Goal: Task Accomplishment & Management: Use online tool/utility

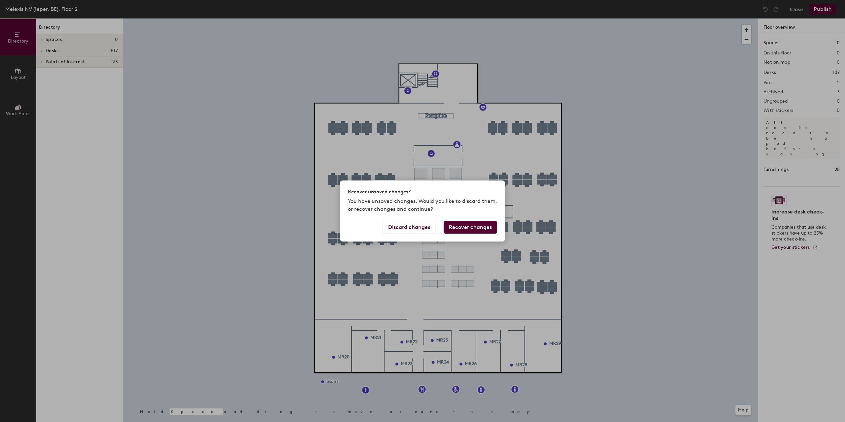
click at [482, 225] on button "Recover changes" at bounding box center [470, 227] width 53 height 13
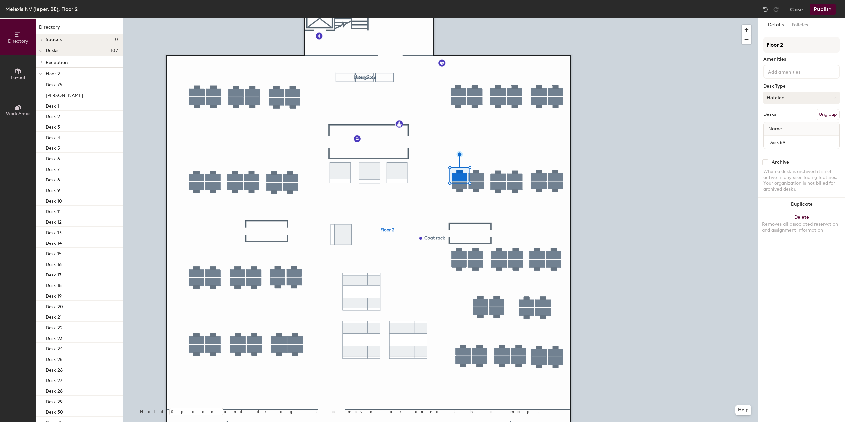
click at [795, 98] on button "Hoteled" at bounding box center [801, 98] width 76 height 12
click at [781, 116] on div "Assigned" at bounding box center [797, 118] width 66 height 10
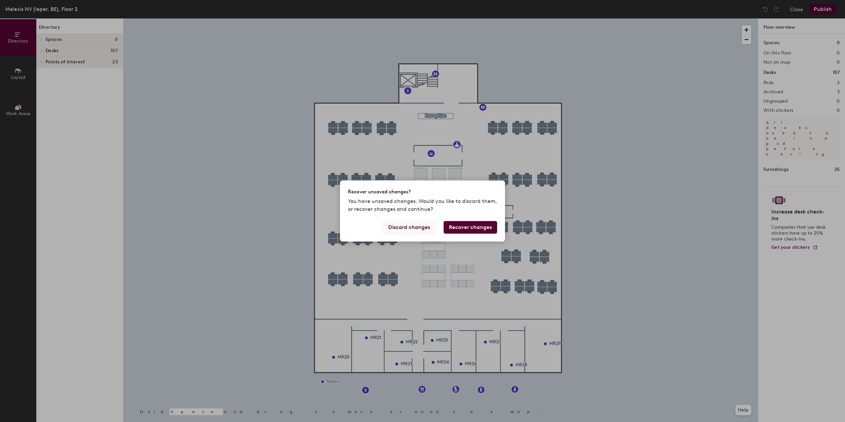
click at [409, 225] on button "Discard changes" at bounding box center [409, 227] width 53 height 13
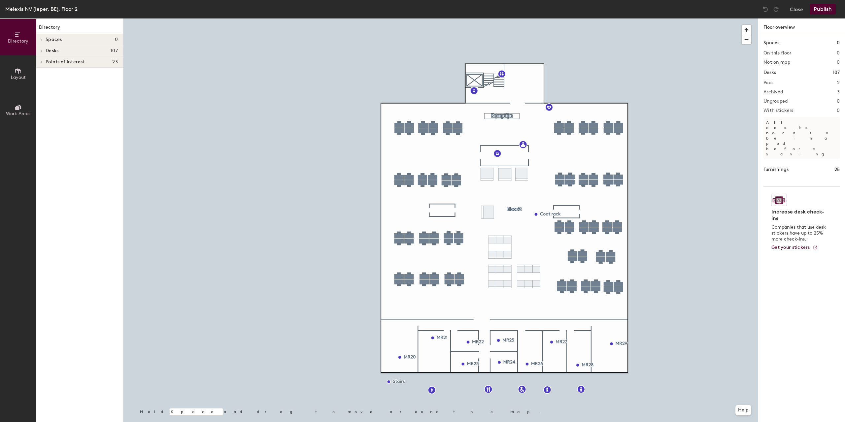
click at [20, 75] on span "Layout" at bounding box center [18, 78] width 15 height 6
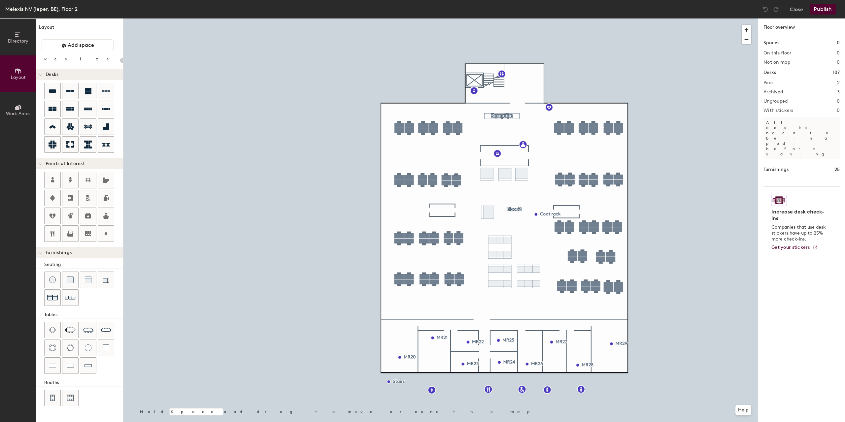
click at [10, 36] on button "Directory" at bounding box center [18, 37] width 36 height 36
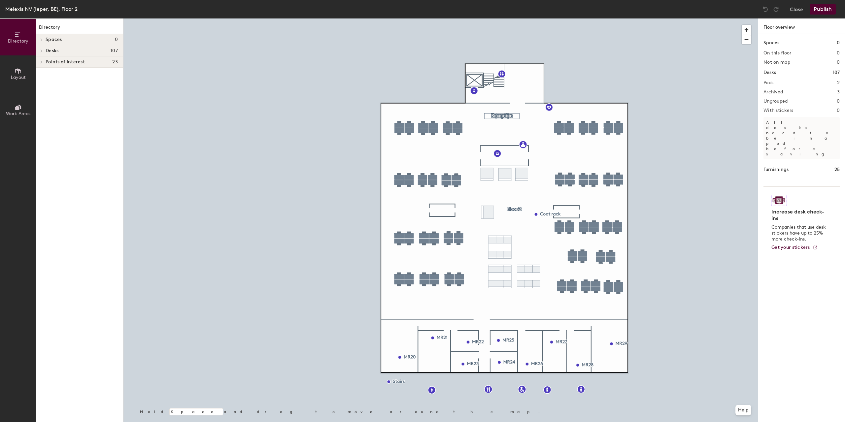
click at [40, 39] on span at bounding box center [41, 39] width 6 height 3
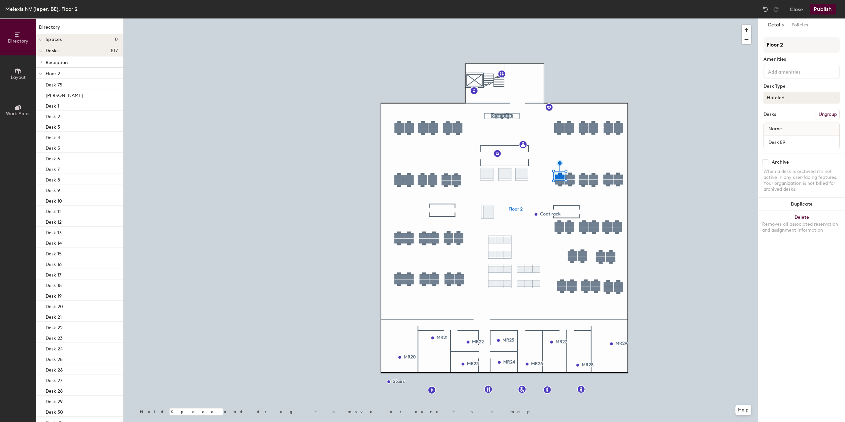
click at [784, 94] on button "Hoteled" at bounding box center [801, 98] width 76 height 12
click at [777, 117] on div "Assigned" at bounding box center [797, 118] width 66 height 10
click at [767, 94] on button "Hoteled" at bounding box center [801, 98] width 76 height 12
click at [771, 117] on div "Assigned" at bounding box center [797, 118] width 66 height 10
click at [825, 13] on button "Publish" at bounding box center [823, 9] width 26 height 11
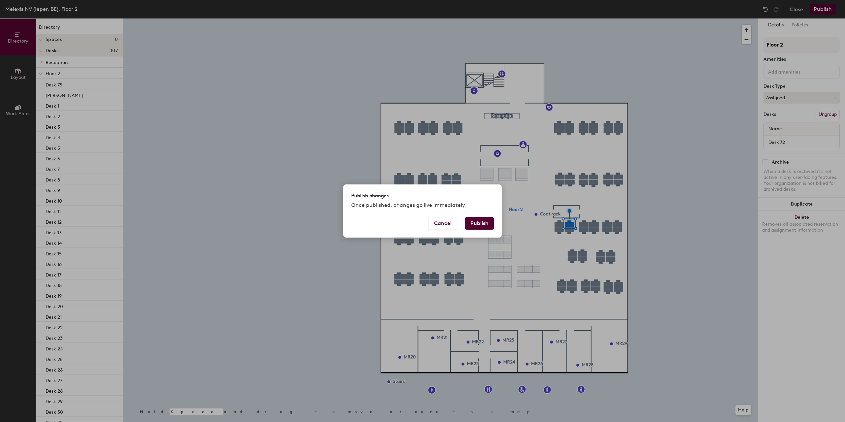
click at [475, 224] on button "Publish" at bounding box center [479, 223] width 29 height 13
